Goal: Task Accomplishment & Management: Manage account settings

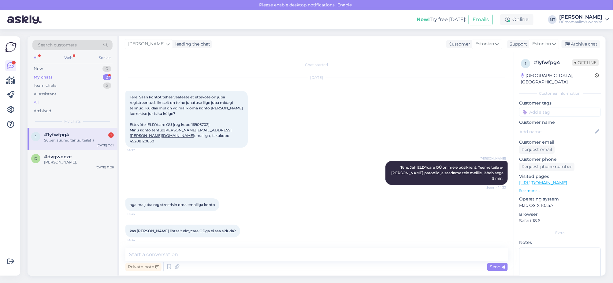
scroll to position [574, 0]
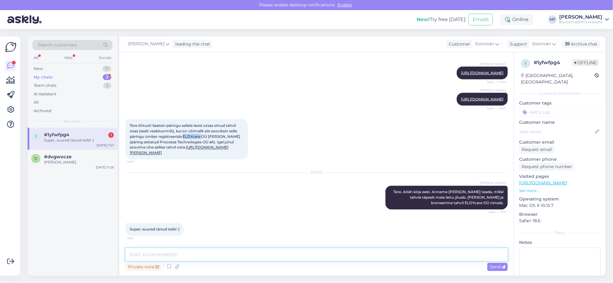
click at [144, 257] on textarea at bounding box center [316, 254] width 382 height 13
type textarea "Aitäh."
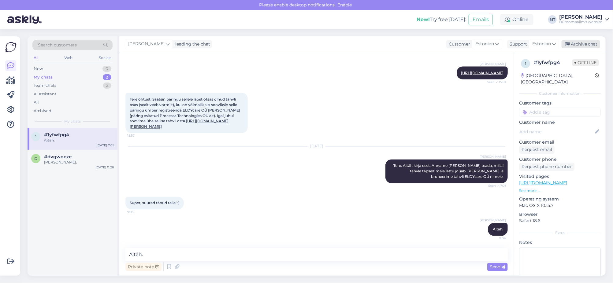
click at [583, 43] on div "Archive chat" at bounding box center [580, 44] width 39 height 8
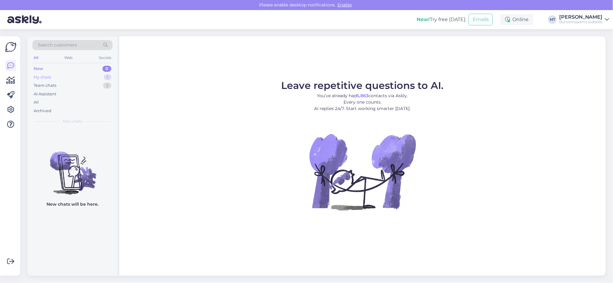
click at [37, 75] on div "My chats" at bounding box center [42, 77] width 17 height 6
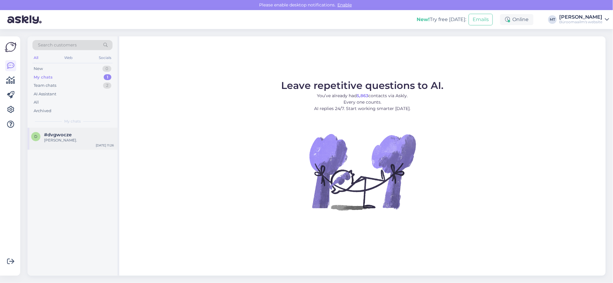
click at [56, 138] on div "Anname teada." at bounding box center [79, 141] width 70 height 6
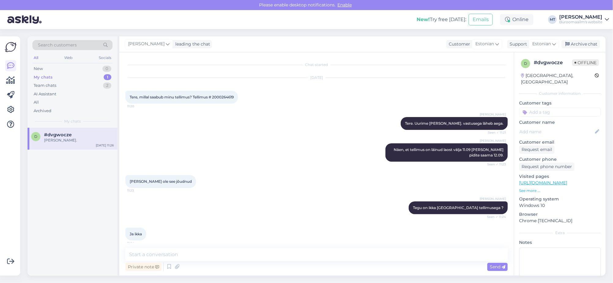
scroll to position [135, 0]
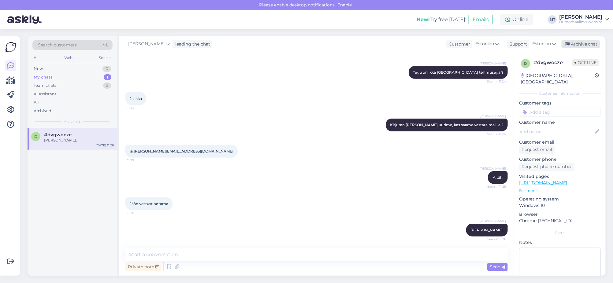
click at [591, 43] on div "Archive chat" at bounding box center [580, 44] width 39 height 8
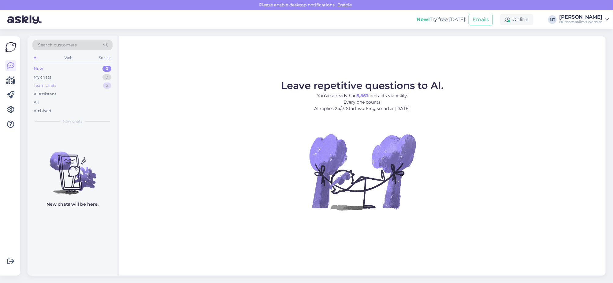
click at [46, 83] on div "Team chats" at bounding box center [45, 86] width 23 height 6
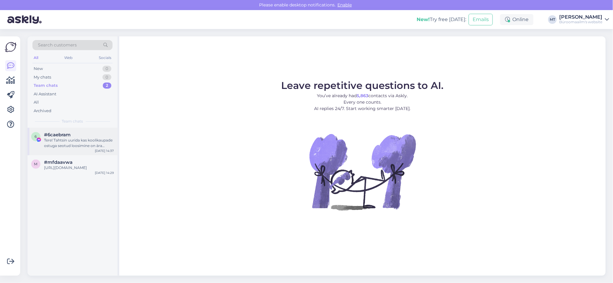
click at [60, 143] on div "Tere! Tahtsin uurida kas koolikaupade ostuga seotud loosimine on ära olnud?" at bounding box center [79, 143] width 70 height 11
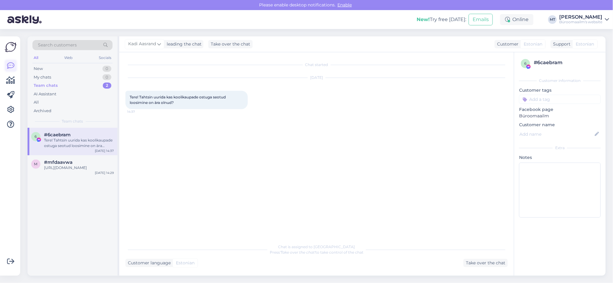
click at [9, 65] on icon at bounding box center [10, 65] width 7 height 7
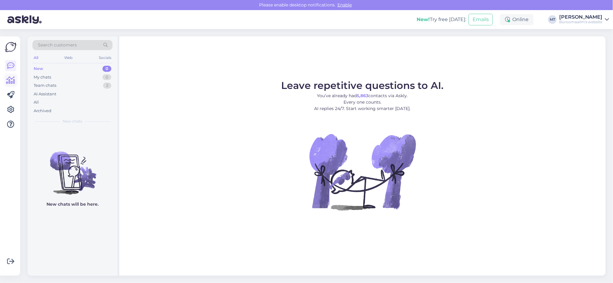
click at [9, 80] on icon at bounding box center [10, 80] width 9 height 7
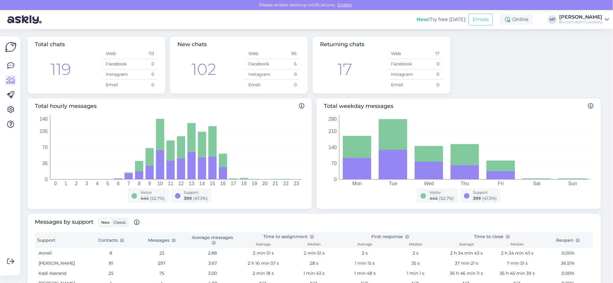
scroll to position [114, 0]
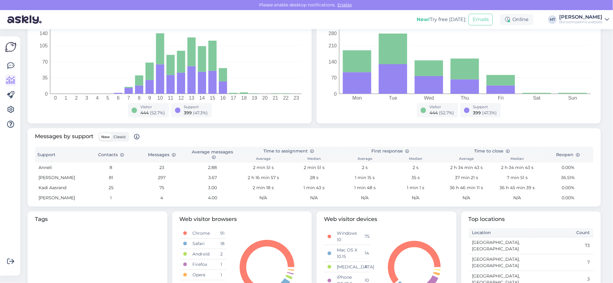
click at [122, 138] on span "Classic" at bounding box center [119, 137] width 13 height 5
click at [112, 133] on input "Classic" at bounding box center [112, 133] width 0 height 0
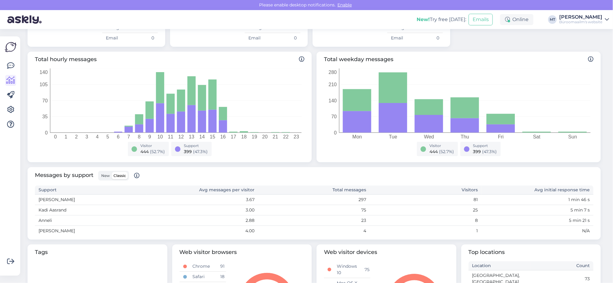
scroll to position [0, 0]
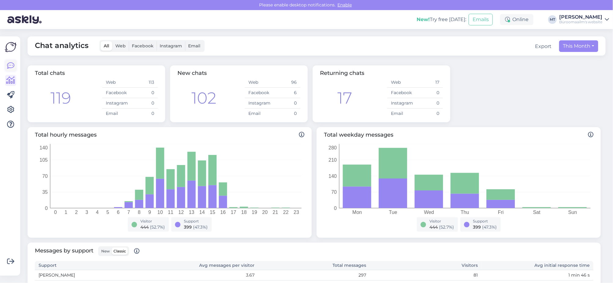
click at [6, 66] on link at bounding box center [10, 65] width 11 height 11
